Goal: Task Accomplishment & Management: Manage account settings

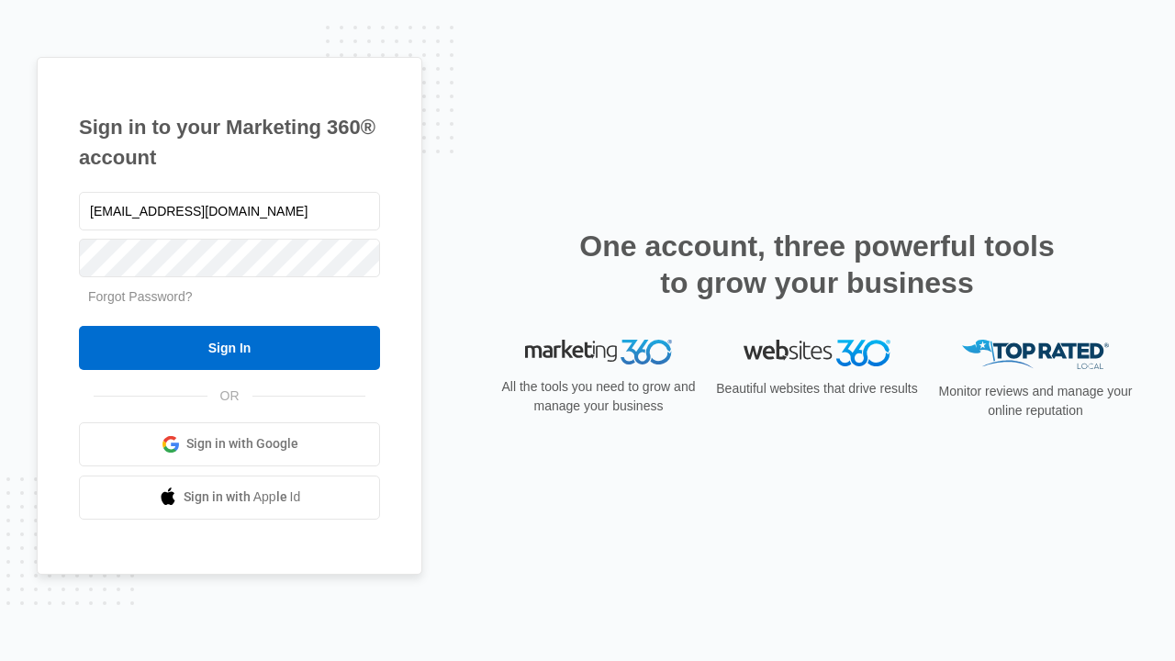
type input "dankie614@gmail.com"
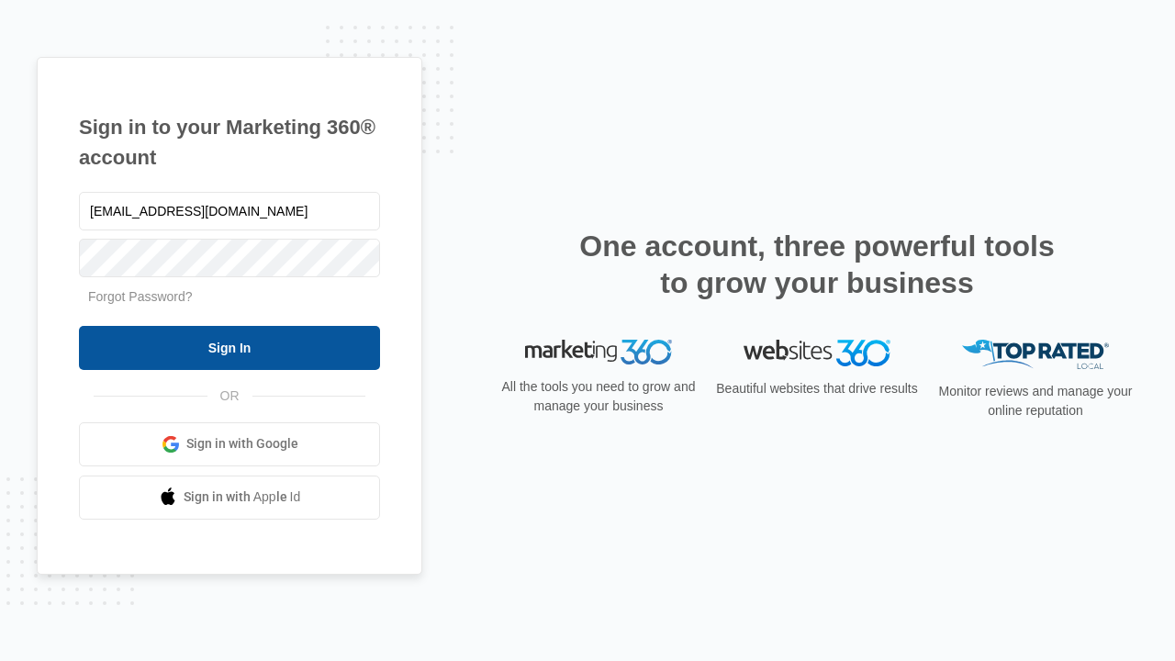
click at [229, 347] on input "Sign In" at bounding box center [229, 348] width 301 height 44
